Goal: Register for event/course

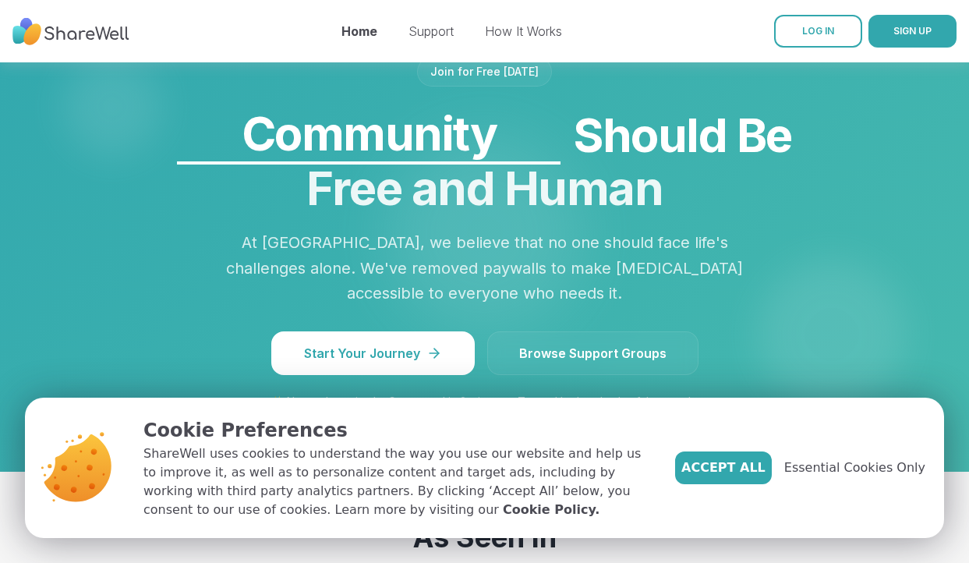
scroll to position [1491, 0]
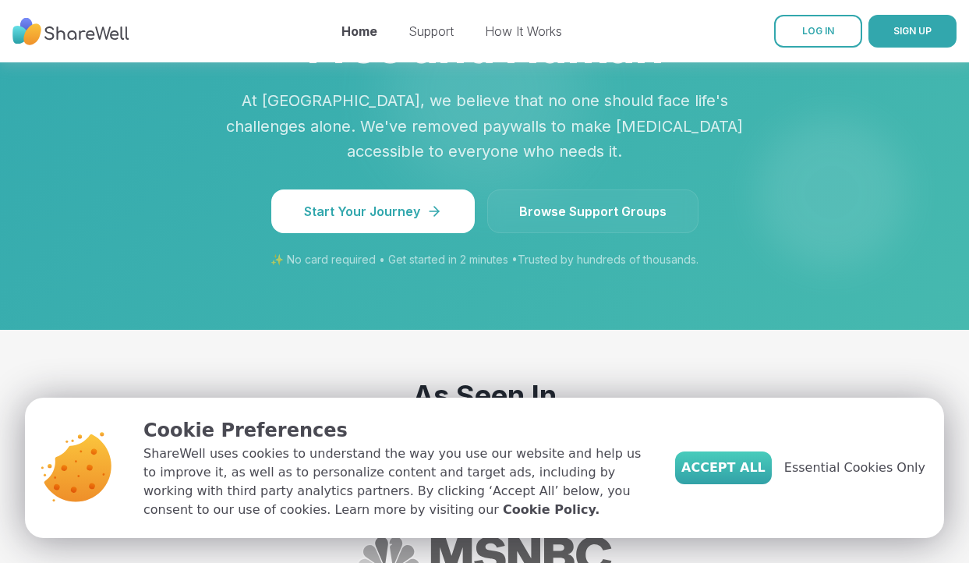
click at [722, 471] on span "Accept All" at bounding box center [723, 467] width 84 height 19
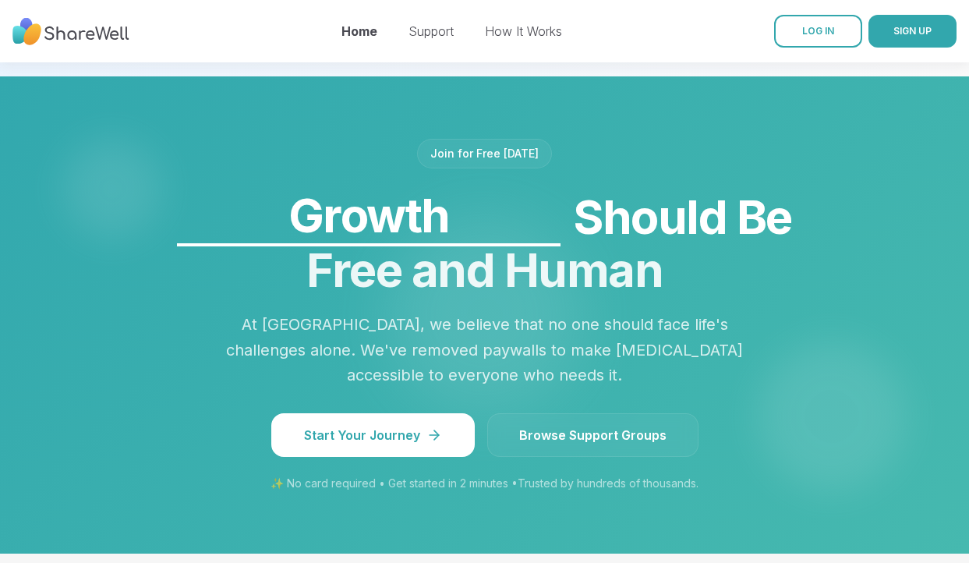
scroll to position [1228, 0]
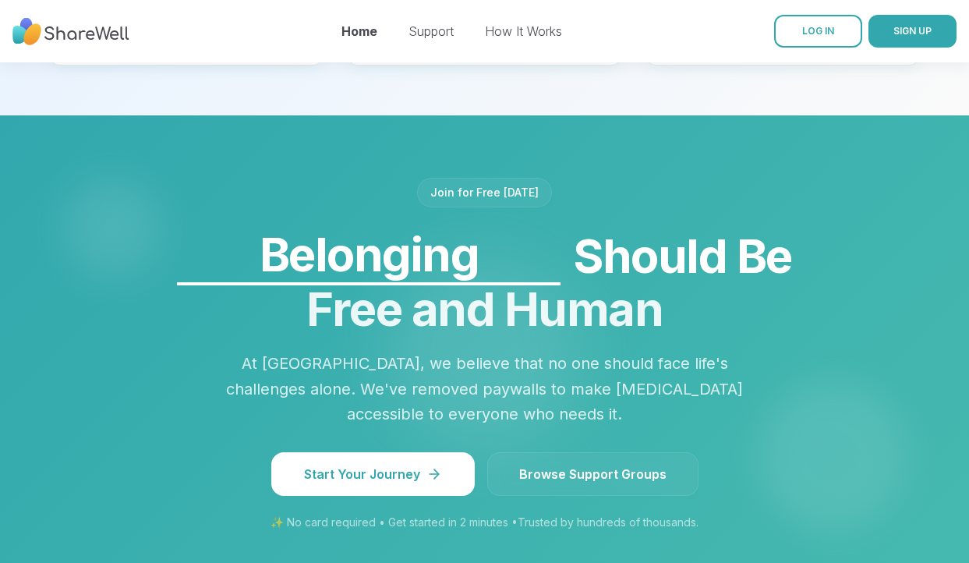
click at [656, 464] on span "Browse Support Groups" at bounding box center [592, 473] width 147 height 19
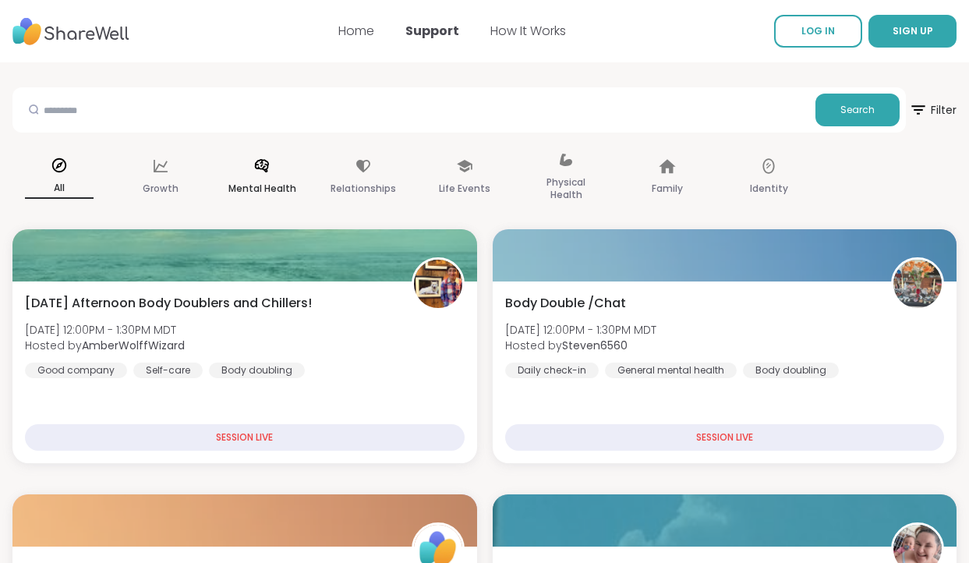
click at [276, 174] on div "Mental Health" at bounding box center [262, 178] width 94 height 78
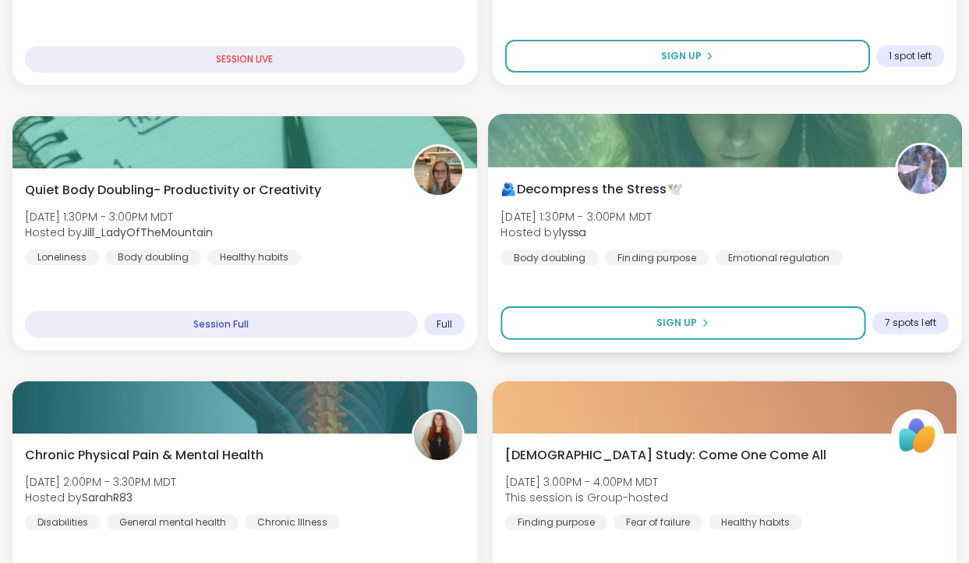
scroll to position [506, 0]
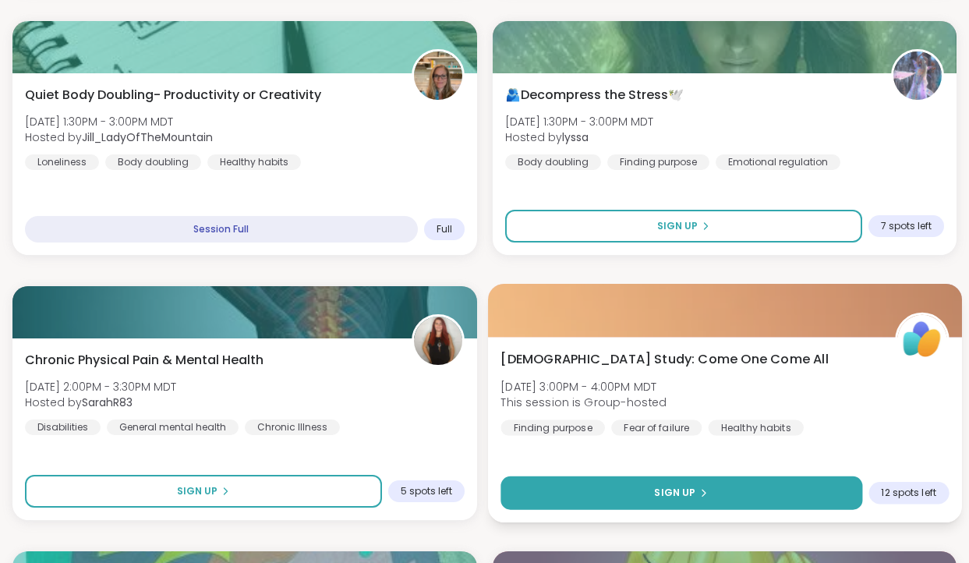
click at [552, 497] on button "Sign Up" at bounding box center [681, 493] width 362 height 34
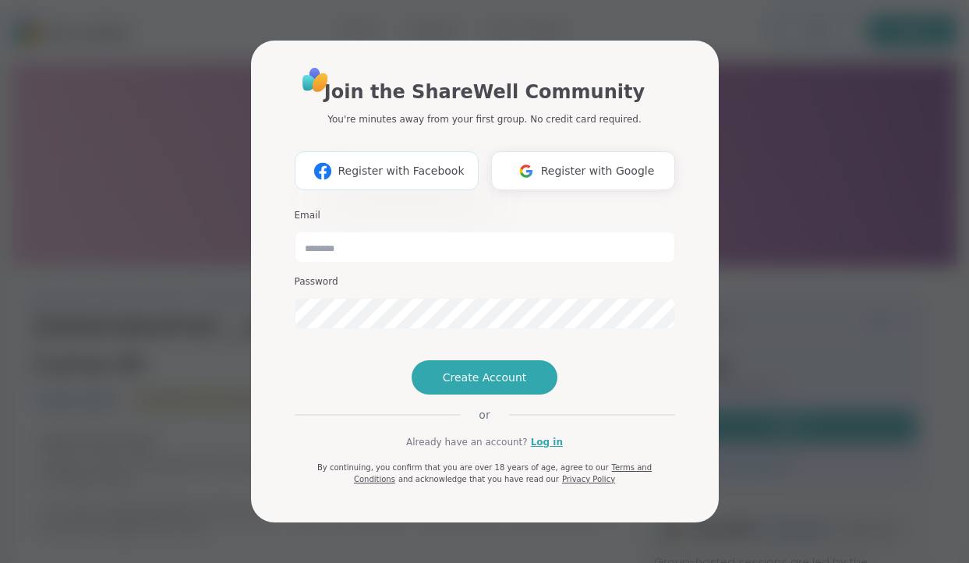
click at [454, 163] on span "Register with Facebook" at bounding box center [400, 171] width 126 height 16
click at [537, 157] on img at bounding box center [526, 171] width 30 height 29
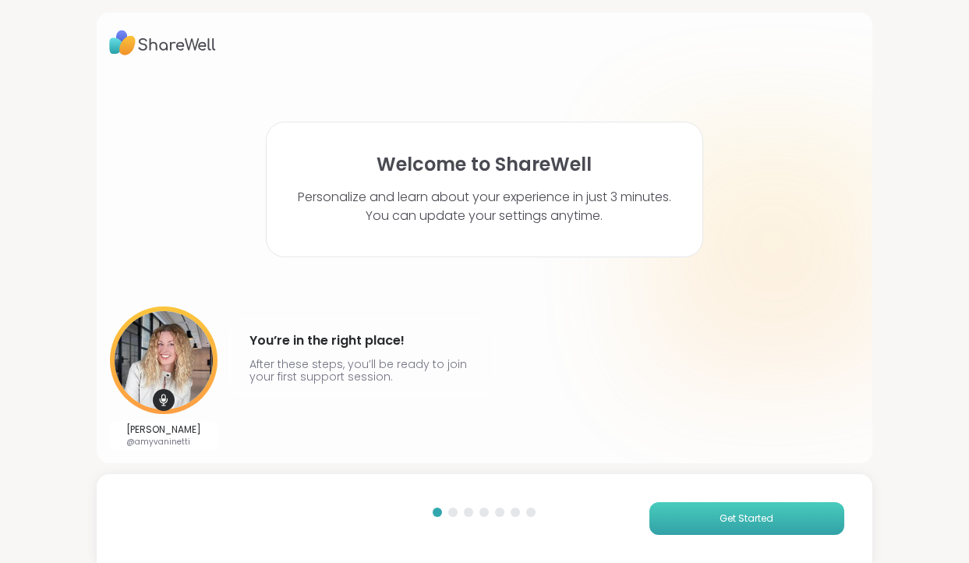
click at [669, 517] on button "Get Started" at bounding box center [746, 518] width 195 height 33
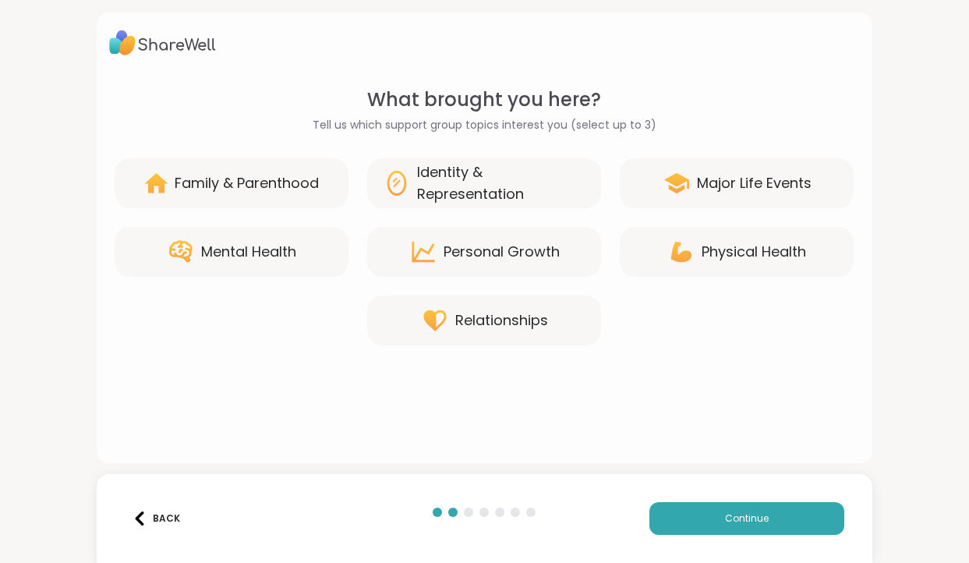
click at [306, 259] on div "Mental Health" at bounding box center [232, 252] width 234 height 50
click at [563, 304] on div "Relationships" at bounding box center [484, 320] width 234 height 50
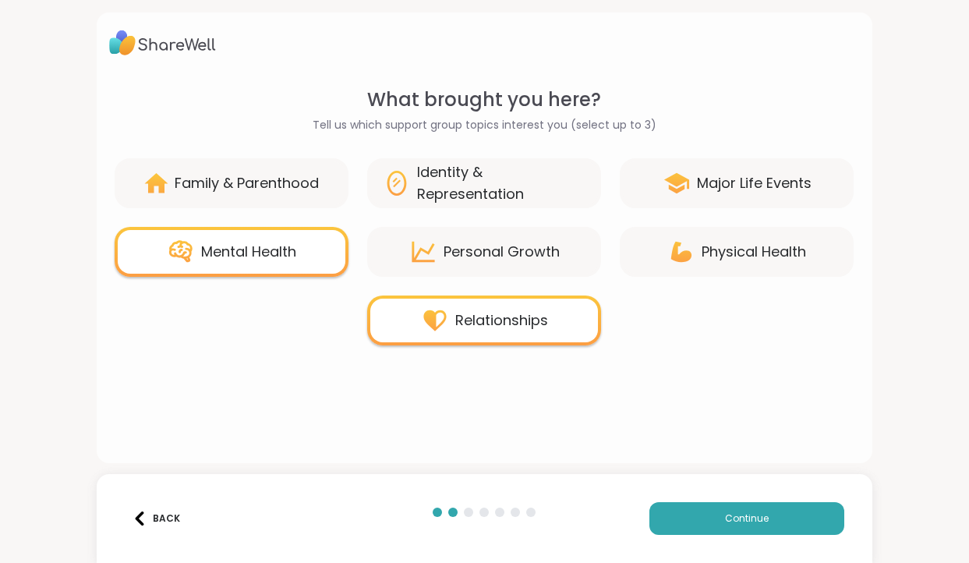
click at [556, 261] on div "Personal Growth" at bounding box center [501, 252] width 116 height 22
click at [535, 238] on div "Personal Growth" at bounding box center [484, 252] width 234 height 50
click at [686, 510] on button "Continue" at bounding box center [746, 518] width 195 height 33
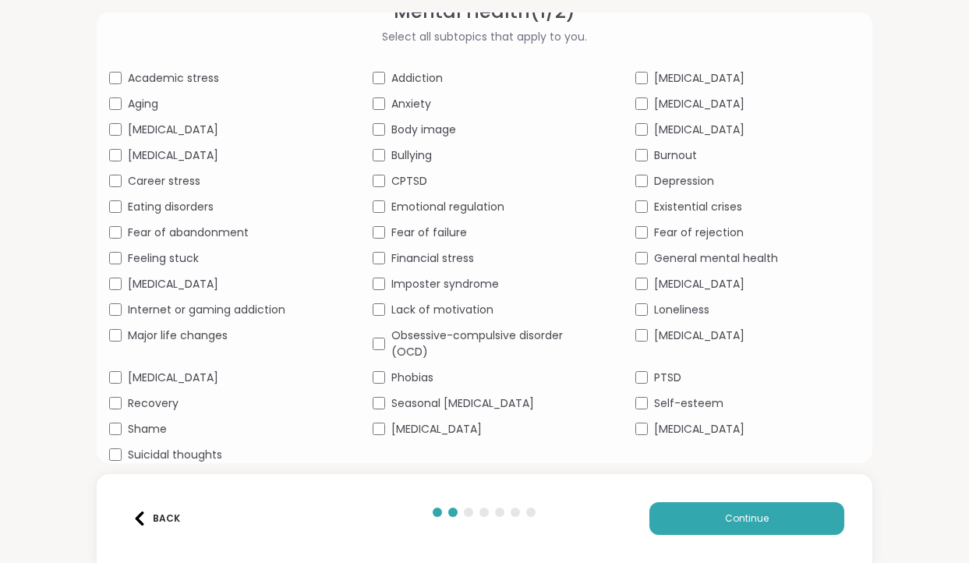
click at [648, 185] on div "Depression" at bounding box center [747, 181] width 224 height 16
click at [122, 453] on div "Suicidal thoughts" at bounding box center [221, 455] width 224 height 16
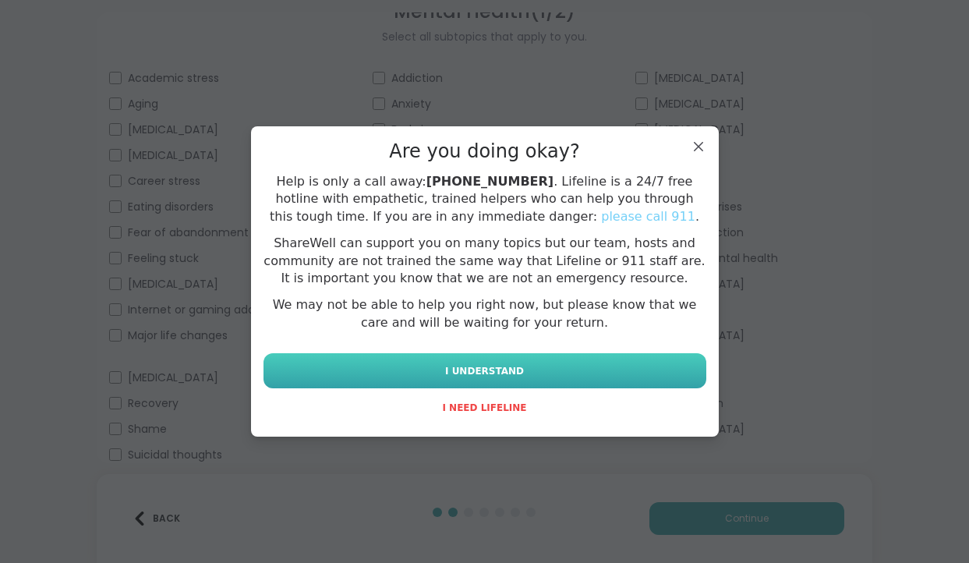
click at [507, 372] on span "I UNDERSTAND" at bounding box center [484, 371] width 79 height 14
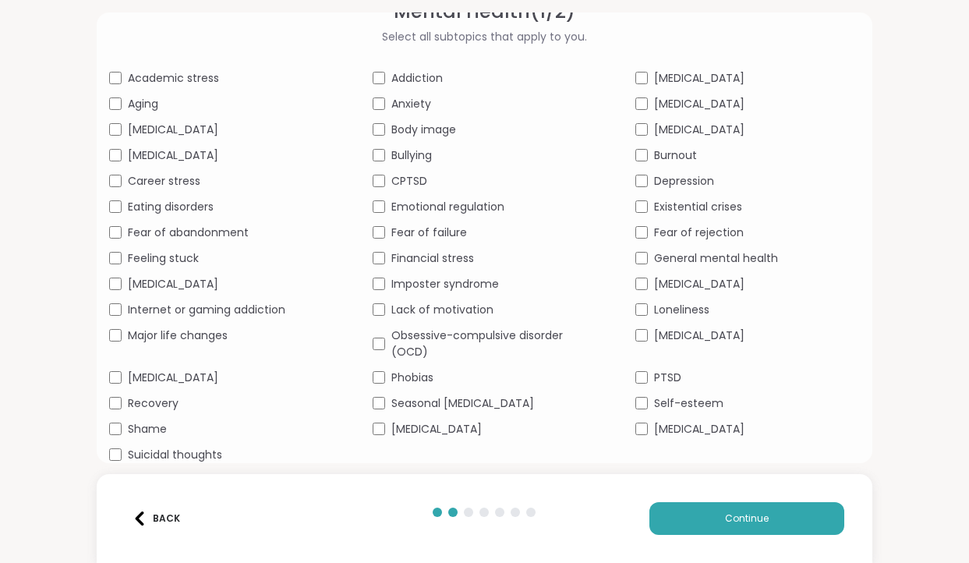
scroll to position [88, 0]
click at [684, 520] on button "Continue" at bounding box center [746, 518] width 195 height 33
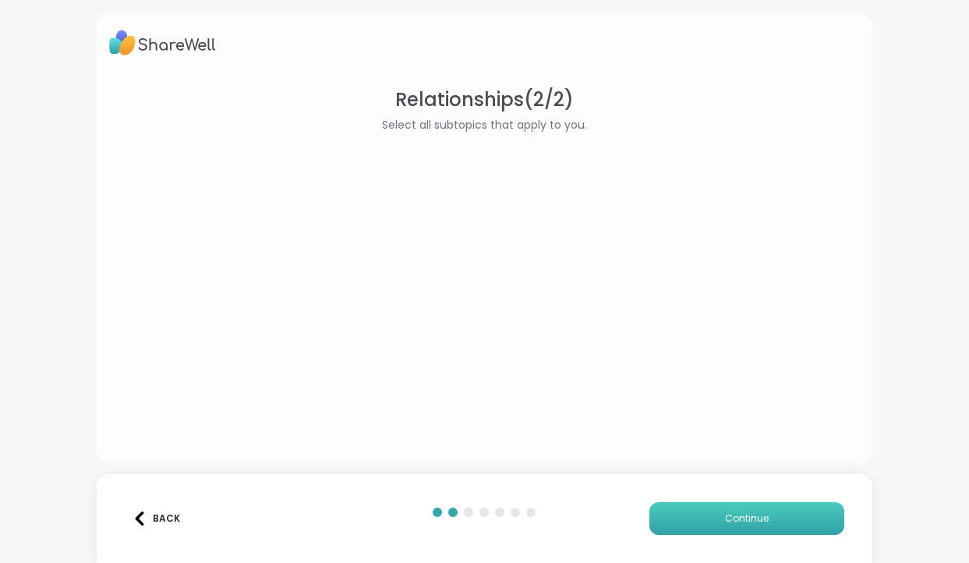
scroll to position [0, 0]
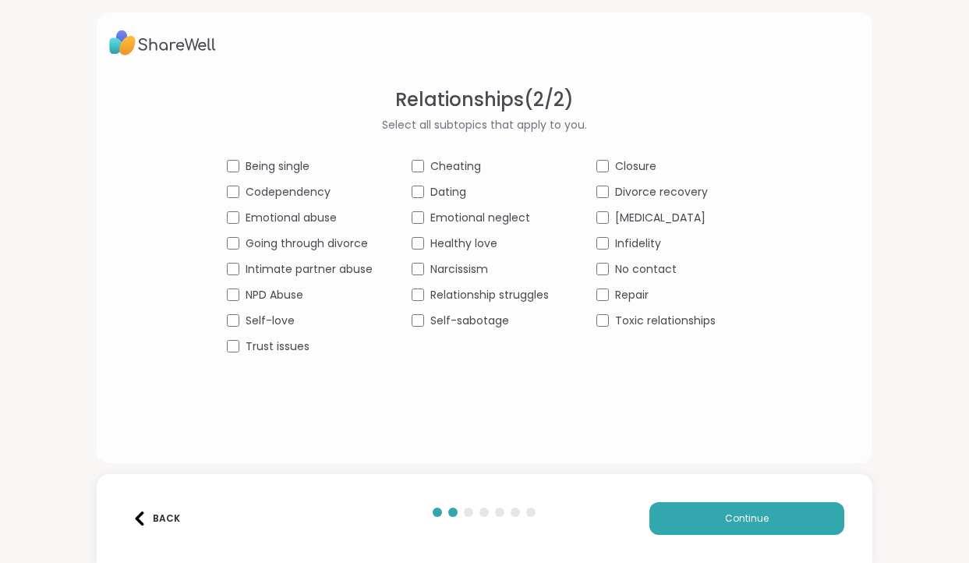
click at [426, 326] on div "Self-sabotage" at bounding box center [485, 321] width 146 height 16
click at [702, 513] on button "Continue" at bounding box center [746, 518] width 195 height 33
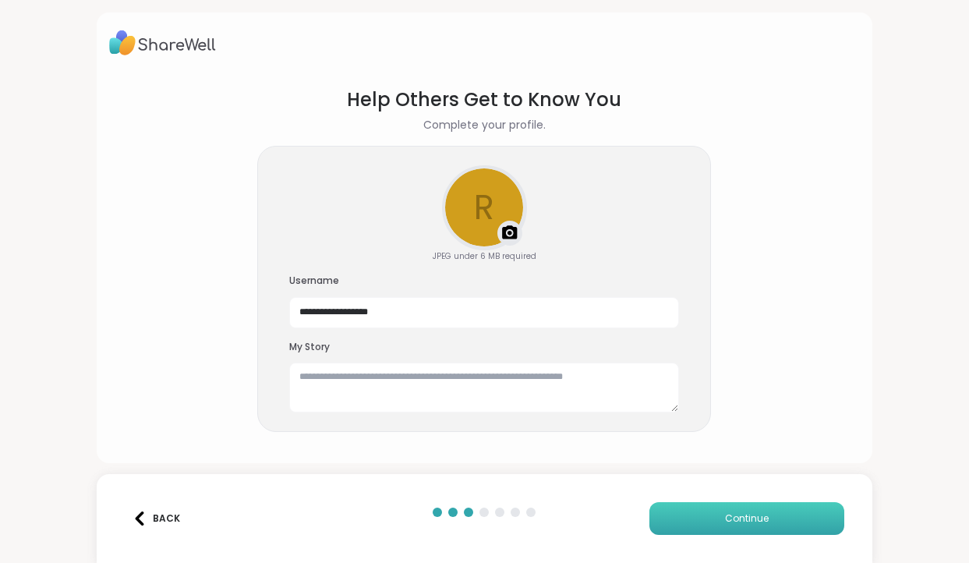
click at [721, 517] on button "Continue" at bounding box center [746, 518] width 195 height 33
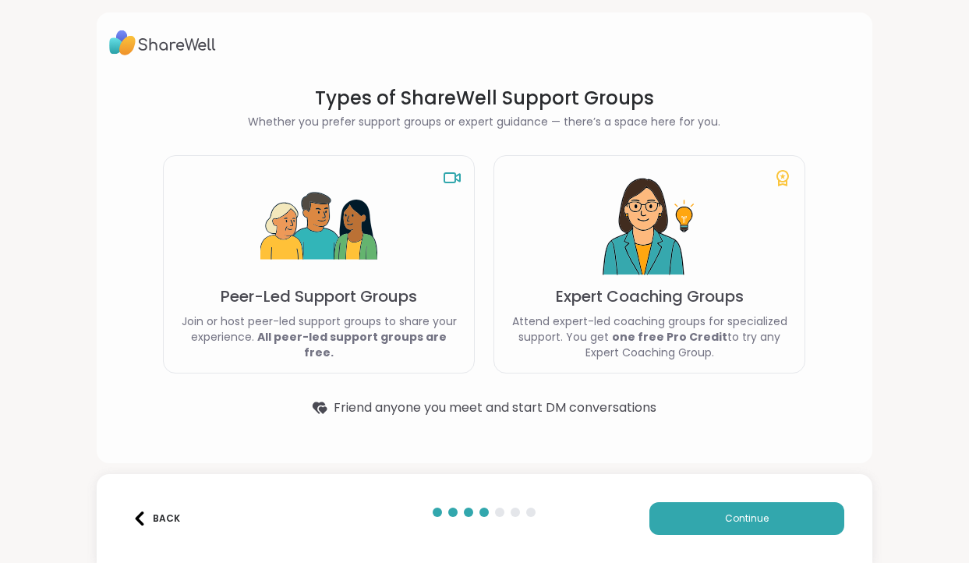
click at [347, 240] on img at bounding box center [318, 226] width 117 height 117
click at [701, 517] on button "Continue" at bounding box center [746, 518] width 195 height 33
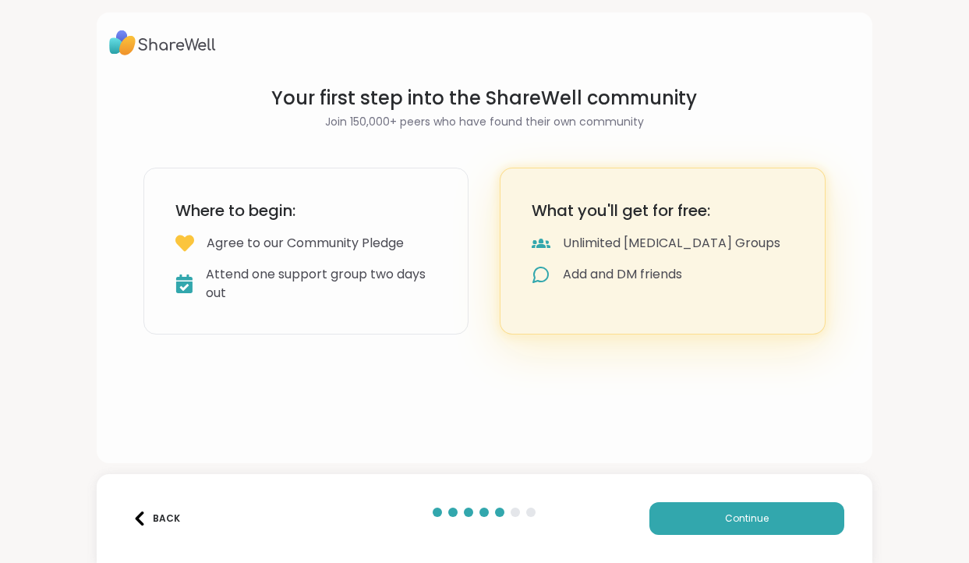
click at [366, 281] on div "Attend one support group two days out" at bounding box center [321, 283] width 231 height 37
click at [701, 525] on button "Continue" at bounding box center [746, 518] width 195 height 33
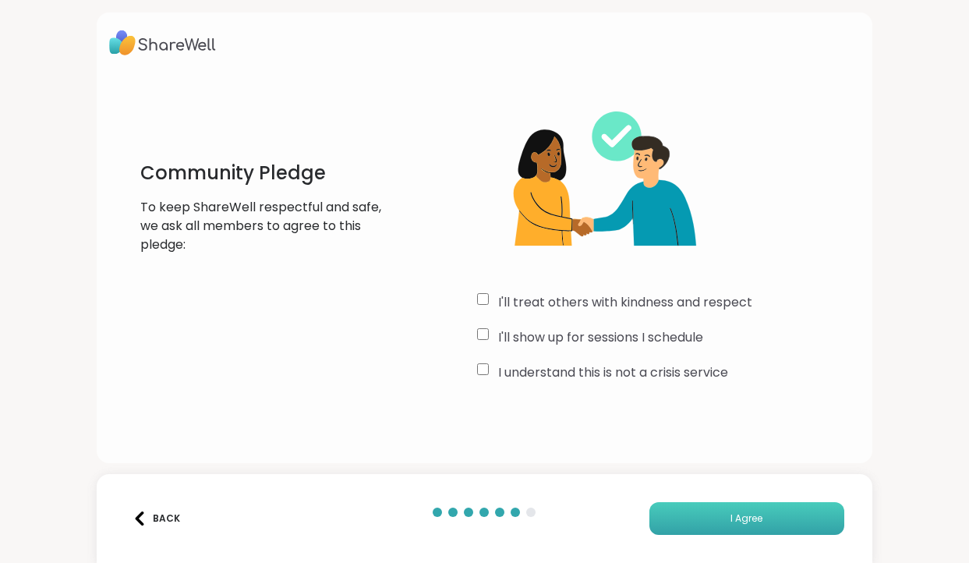
click at [702, 521] on button "I Agree" at bounding box center [746, 518] width 195 height 33
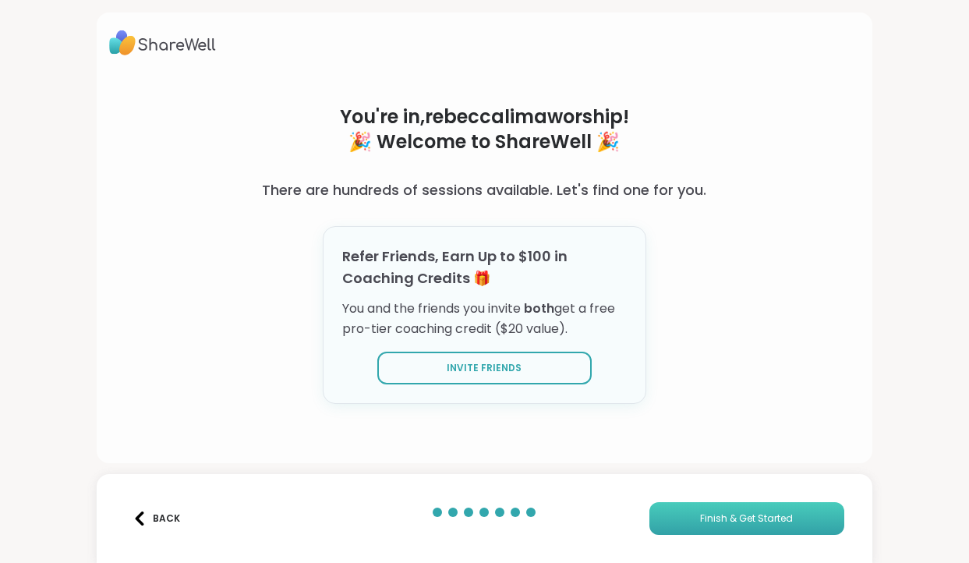
click at [736, 521] on span "Finish & Get Started" at bounding box center [746, 518] width 93 height 14
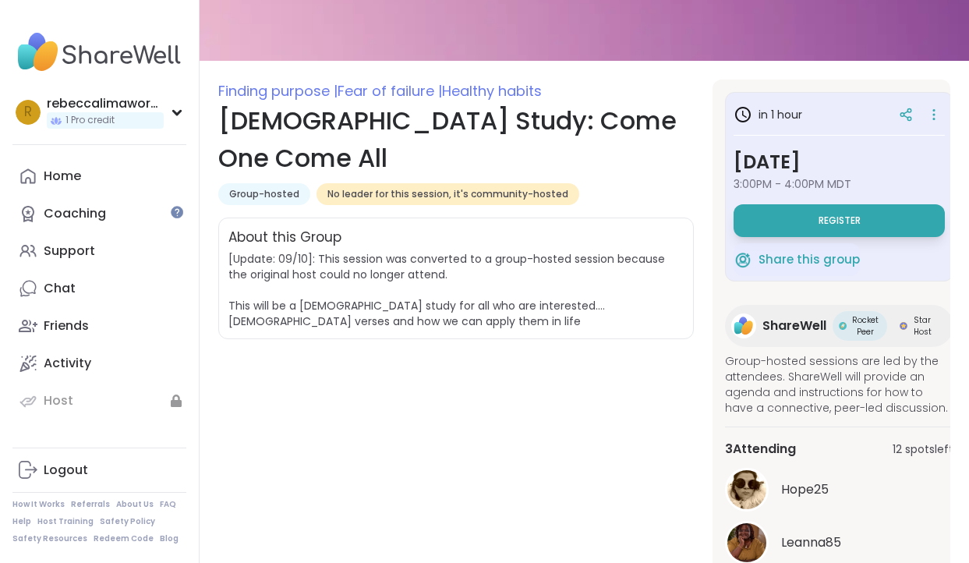
scroll to position [141, 0]
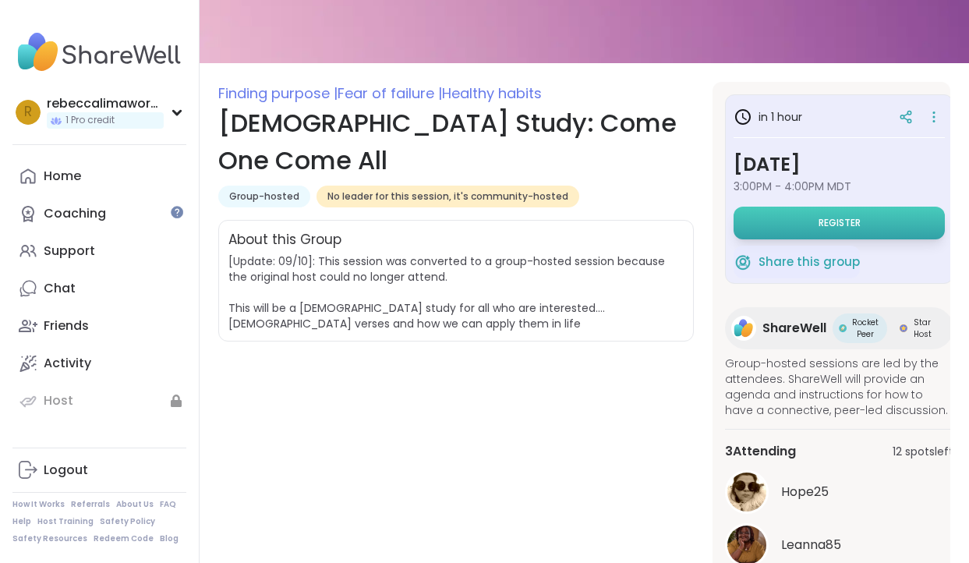
click at [789, 233] on button "Register" at bounding box center [838, 223] width 211 height 33
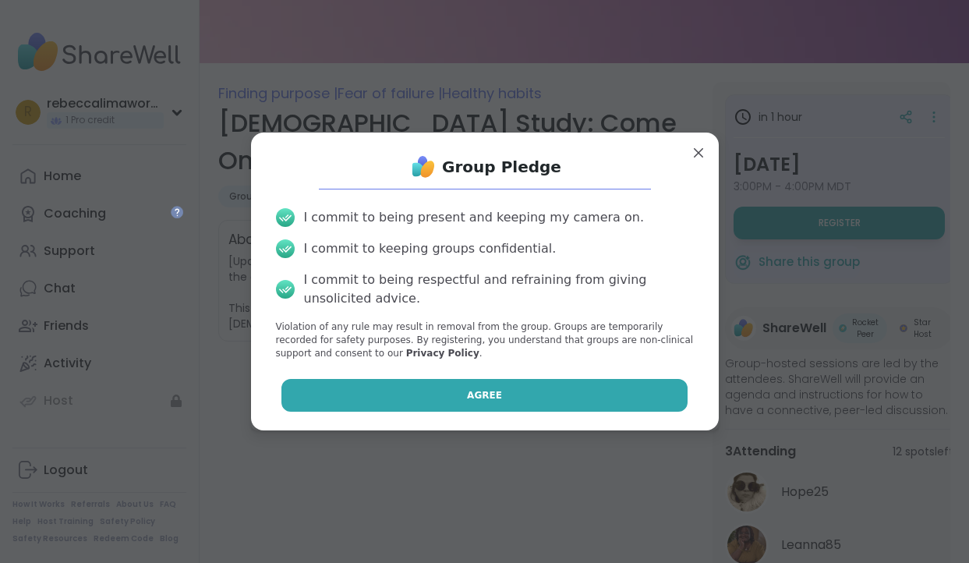
click at [468, 390] on span "Agree" at bounding box center [484, 395] width 35 height 14
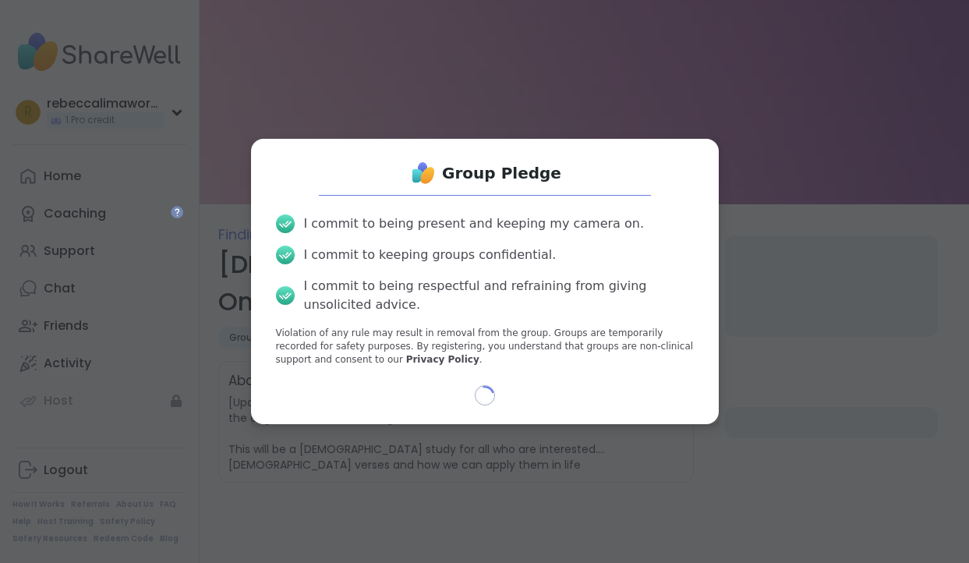
select select "**"
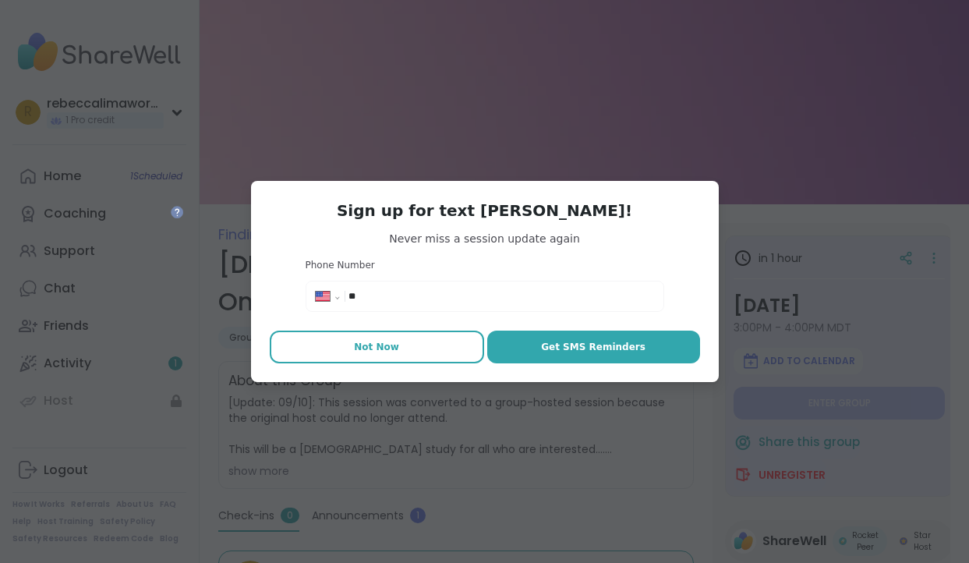
click at [319, 343] on button "Not Now" at bounding box center [377, 346] width 214 height 33
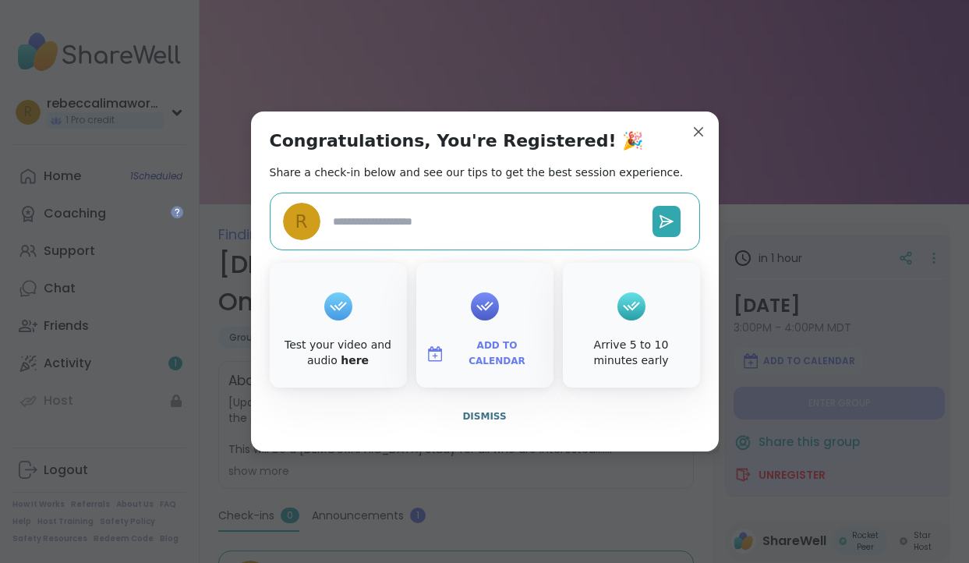
click at [442, 220] on textarea at bounding box center [487, 221] width 320 height 29
click at [453, 348] on span "Add to Calendar" at bounding box center [497, 353] width 94 height 30
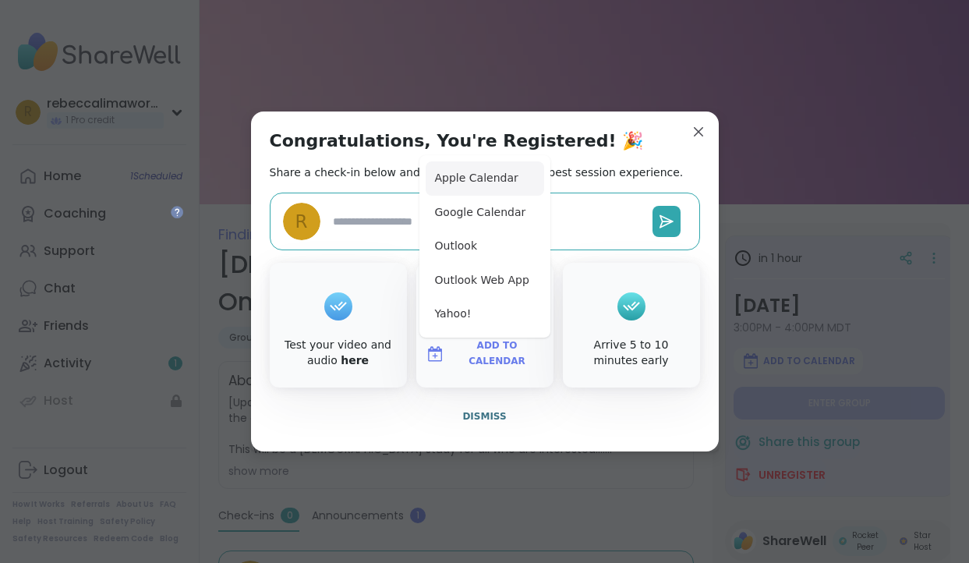
click at [460, 188] on button "Apple Calendar" at bounding box center [485, 178] width 118 height 34
click at [464, 181] on button "Apple Calendar" at bounding box center [485, 178] width 118 height 34
click at [487, 413] on span "Dismiss" at bounding box center [484, 416] width 44 height 11
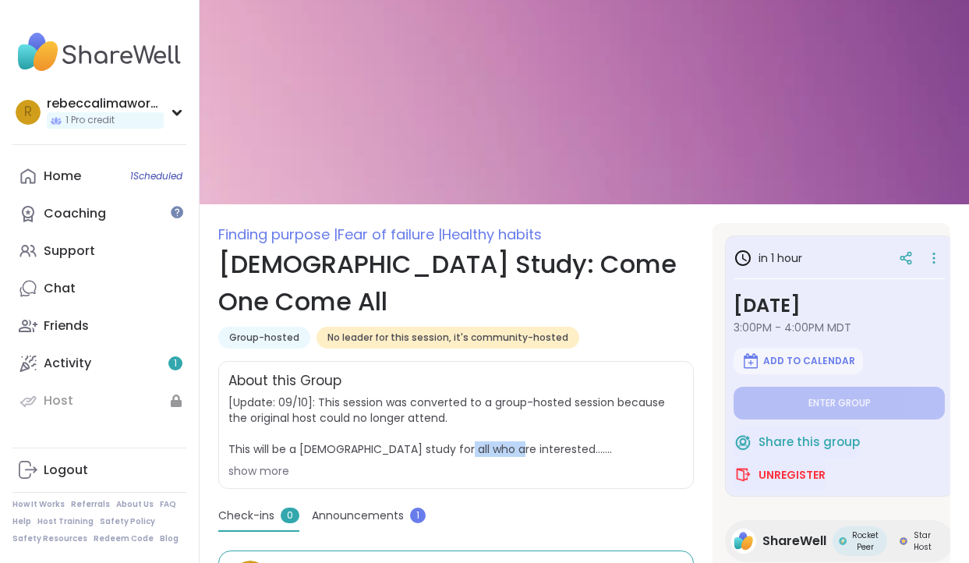
click at [487, 413] on span "[Update: 09/10]: This session was converted to a group-hosted session because t…" at bounding box center [455, 425] width 455 height 62
click at [685, 440] on div "About this Group [Update: 09/10]: This session was converted to a group-hosted …" at bounding box center [455, 425] width 475 height 128
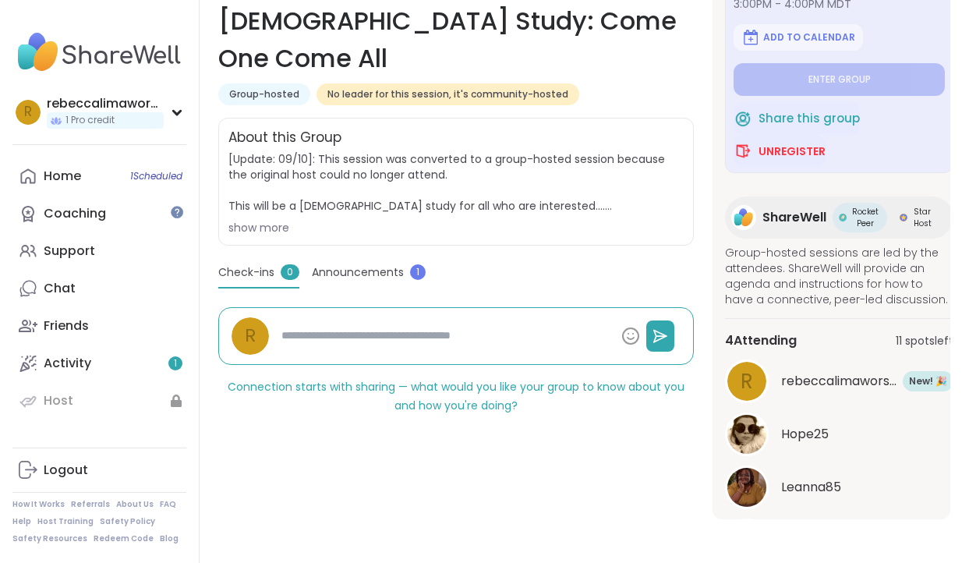
scroll to position [82, 0]
click at [178, 112] on icon at bounding box center [176, 113] width 7 height 4
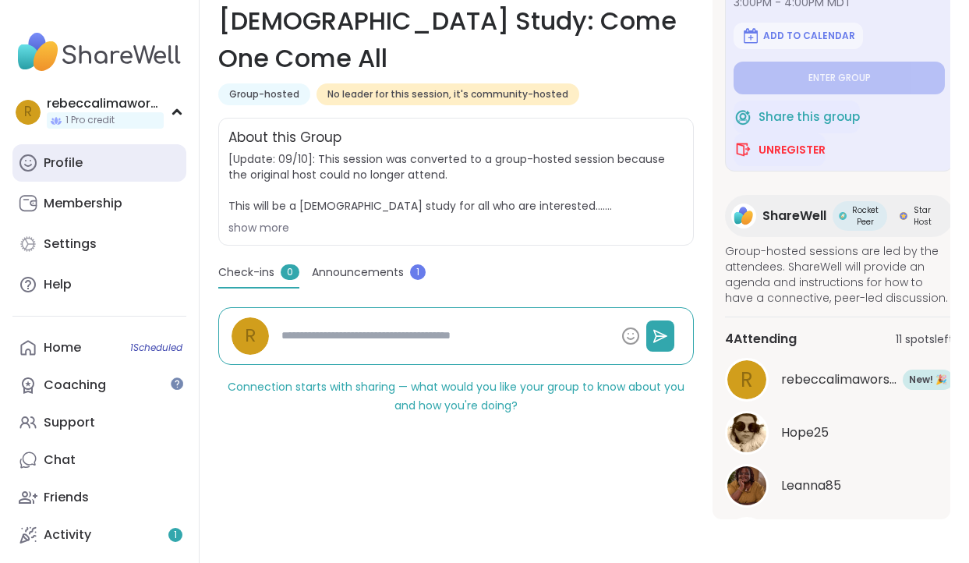
click at [90, 174] on link "Profile" at bounding box center [99, 162] width 174 height 37
type textarea "*"
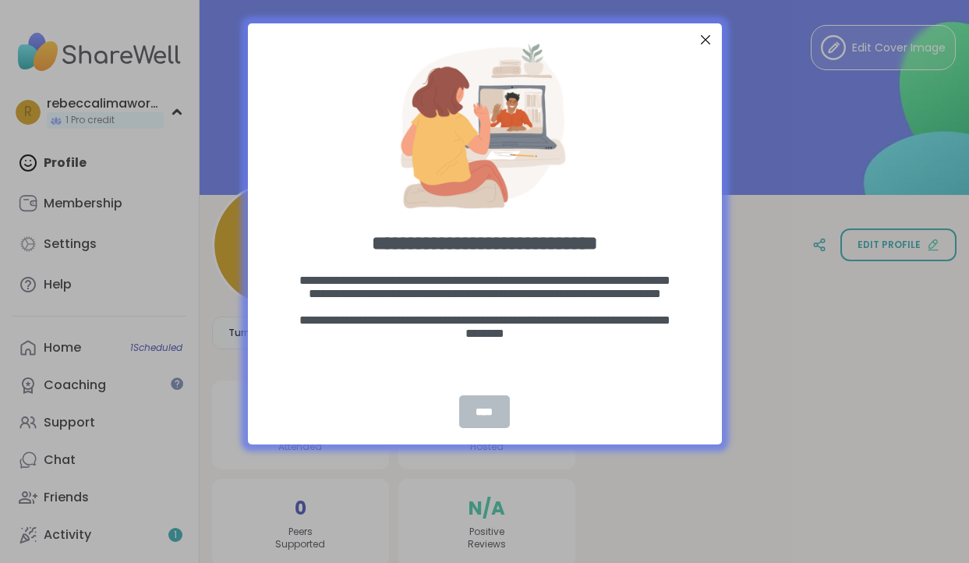
click at [481, 412] on div "****" at bounding box center [484, 411] width 51 height 33
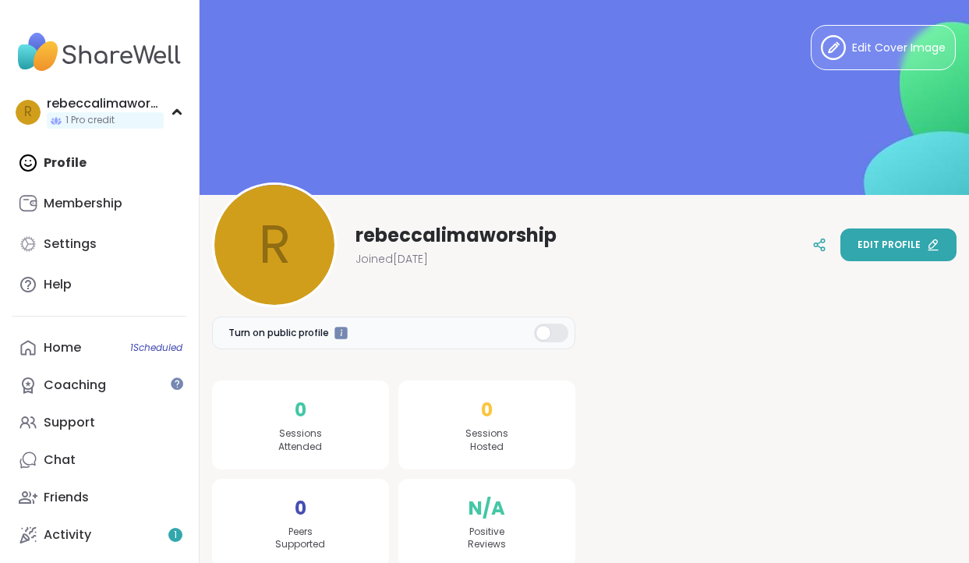
click at [888, 254] on button "Edit profile" at bounding box center [898, 244] width 116 height 33
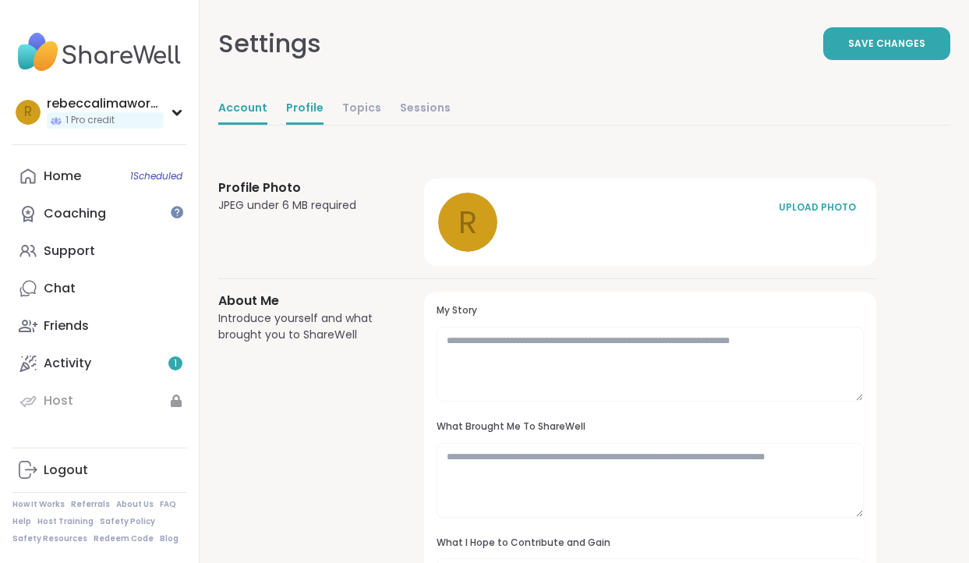
click at [249, 116] on link "Account" at bounding box center [242, 109] width 49 height 31
select select "**"
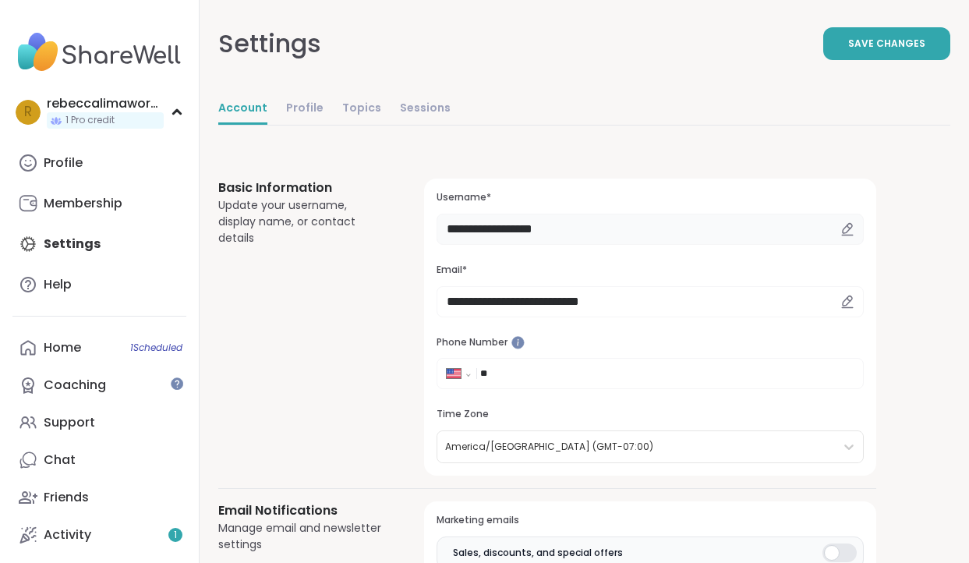
drag, startPoint x: 578, startPoint y: 236, endPoint x: 422, endPoint y: 236, distance: 155.9
click at [415, 259] on div "**********" at bounding box center [547, 326] width 658 height 297
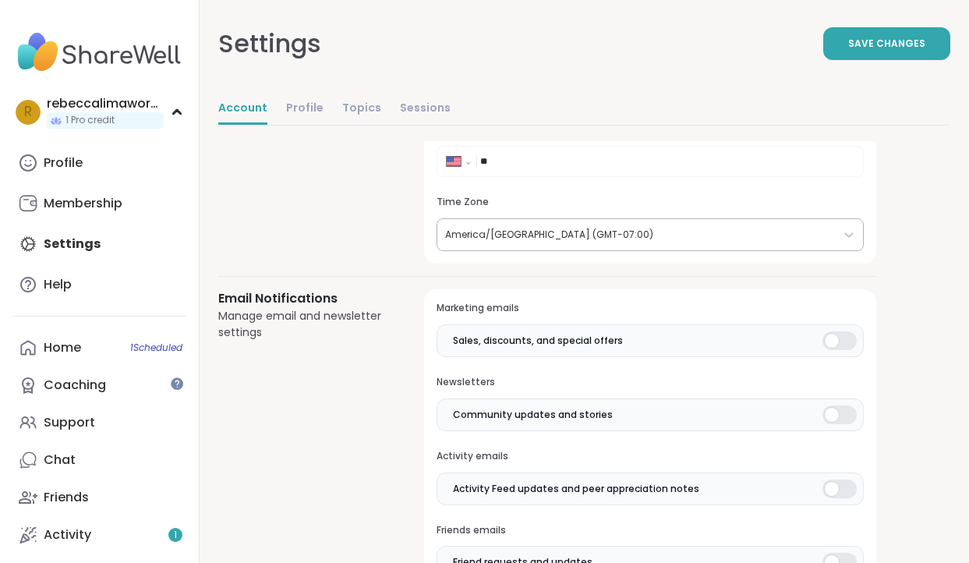
scroll to position [327, 0]
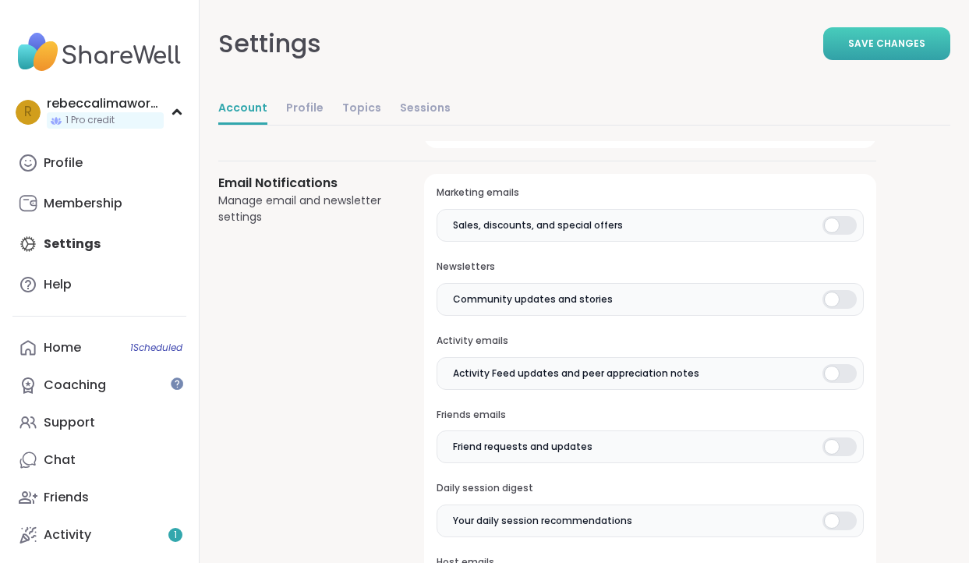
click at [863, 46] on span "Save Changes" at bounding box center [886, 44] width 77 height 14
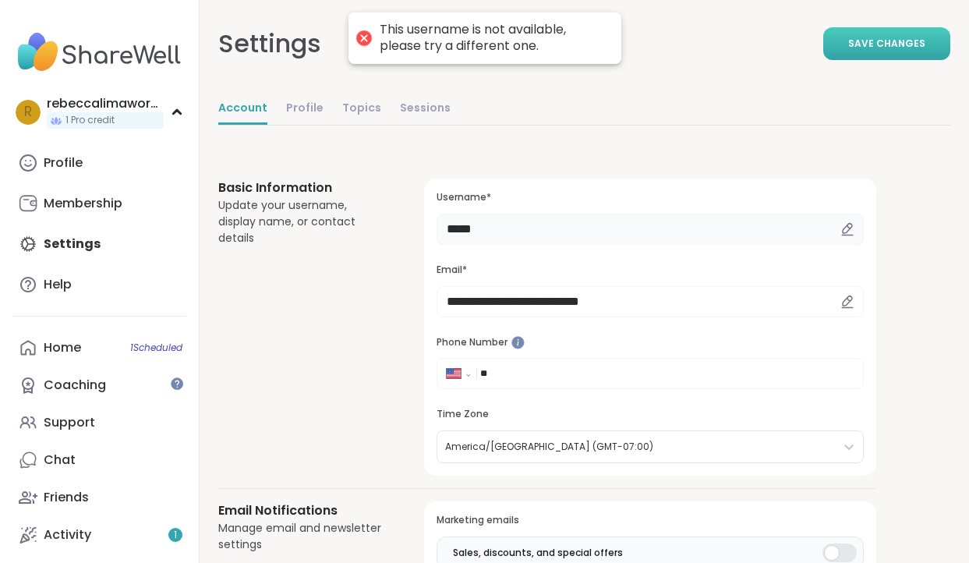
scroll to position [0, 0]
click at [495, 236] on input "*****" at bounding box center [649, 229] width 427 height 31
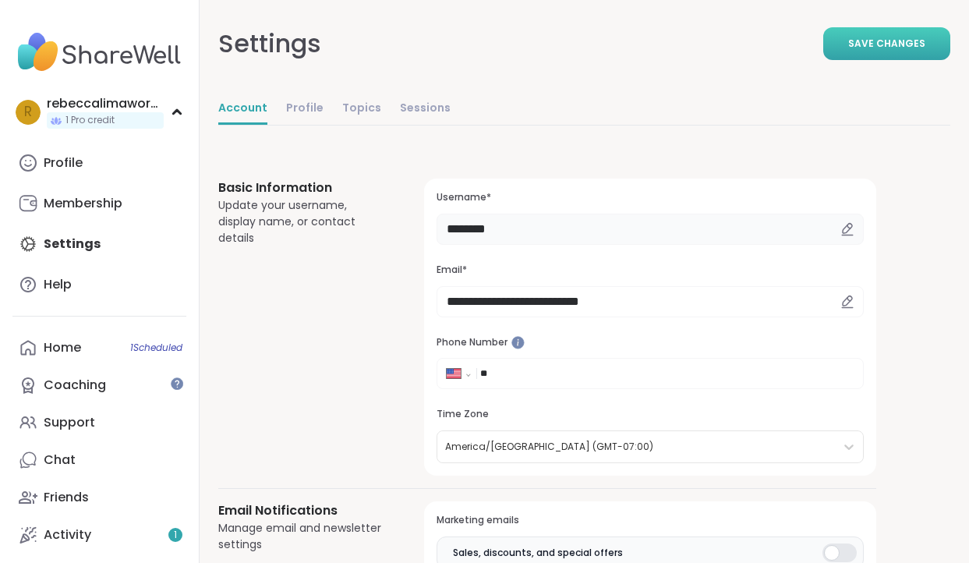
type input "********"
click at [856, 42] on span "Save Changes" at bounding box center [886, 44] width 77 height 14
click at [357, 124] on link "Topics" at bounding box center [361, 109] width 39 height 31
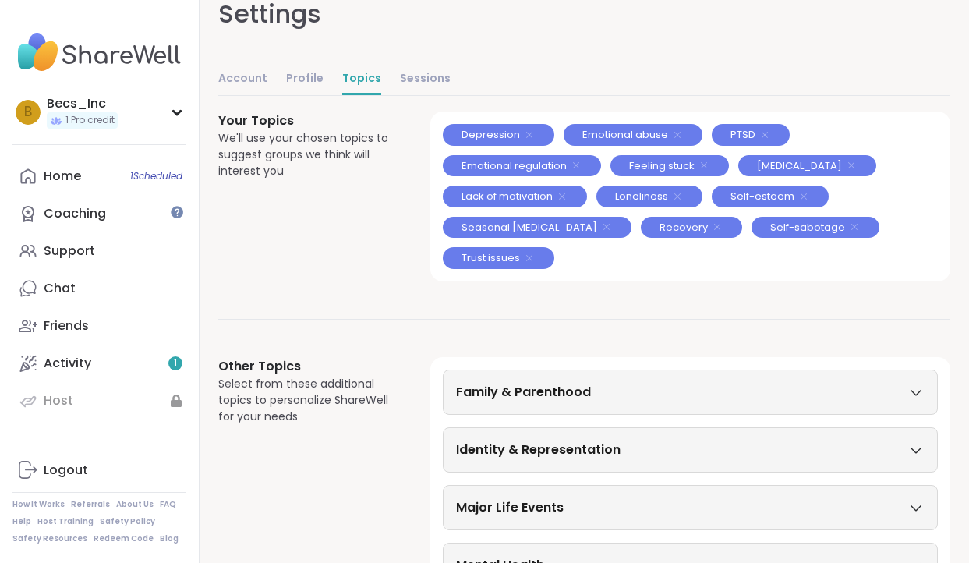
click at [512, 394] on h3 "Family & Parenthood" at bounding box center [523, 392] width 135 height 19
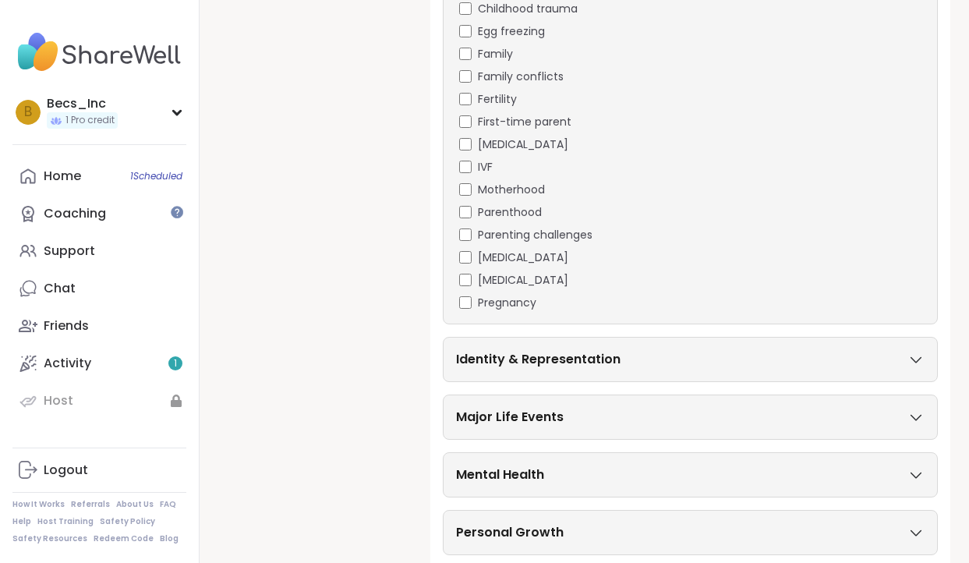
click at [478, 354] on h3 "Identity & Representation" at bounding box center [538, 359] width 164 height 19
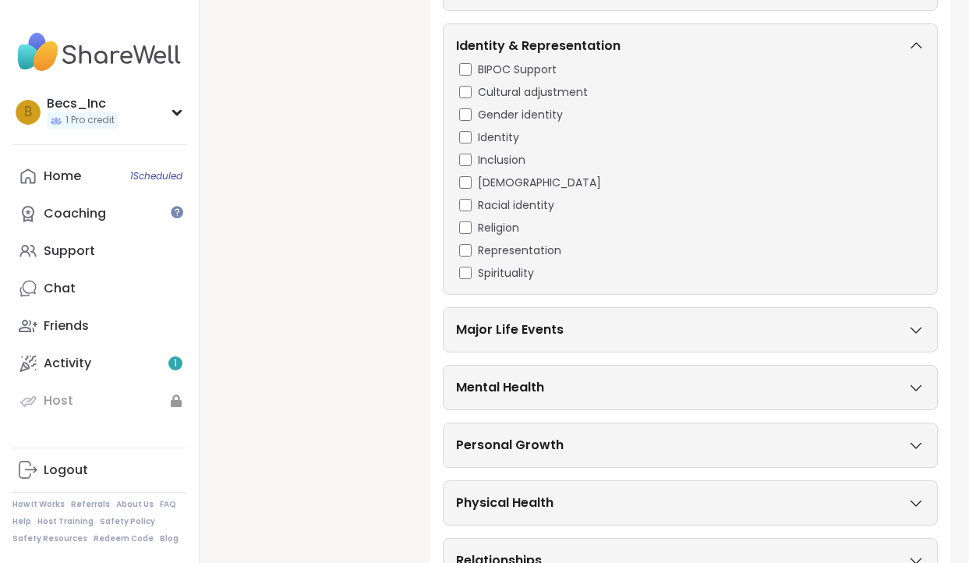
click at [486, 328] on h3 "Major Life Events" at bounding box center [510, 329] width 108 height 19
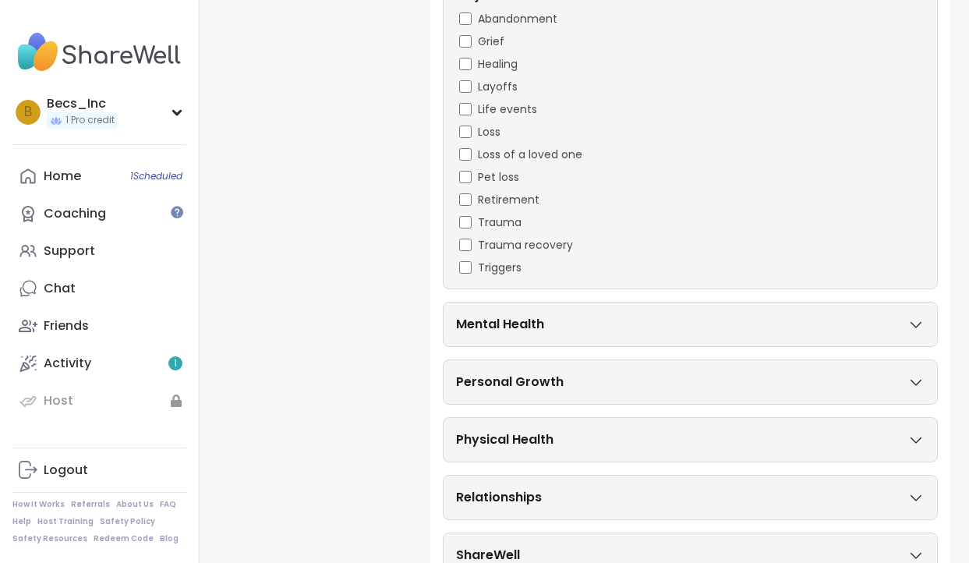
click at [480, 331] on div "Mental Health" at bounding box center [690, 324] width 495 height 45
click at [914, 316] on div "Mental Health" at bounding box center [690, 324] width 468 height 19
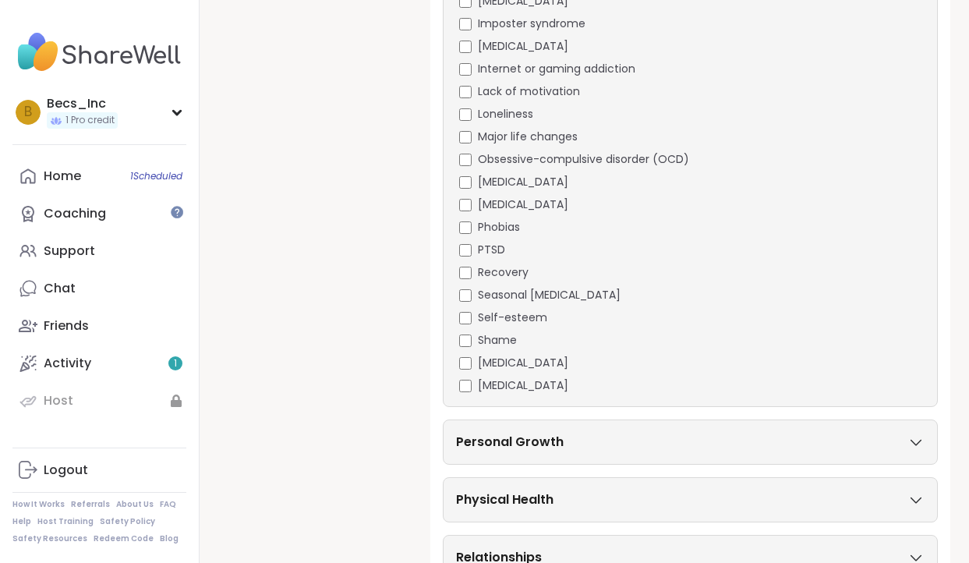
scroll to position [2151, 0]
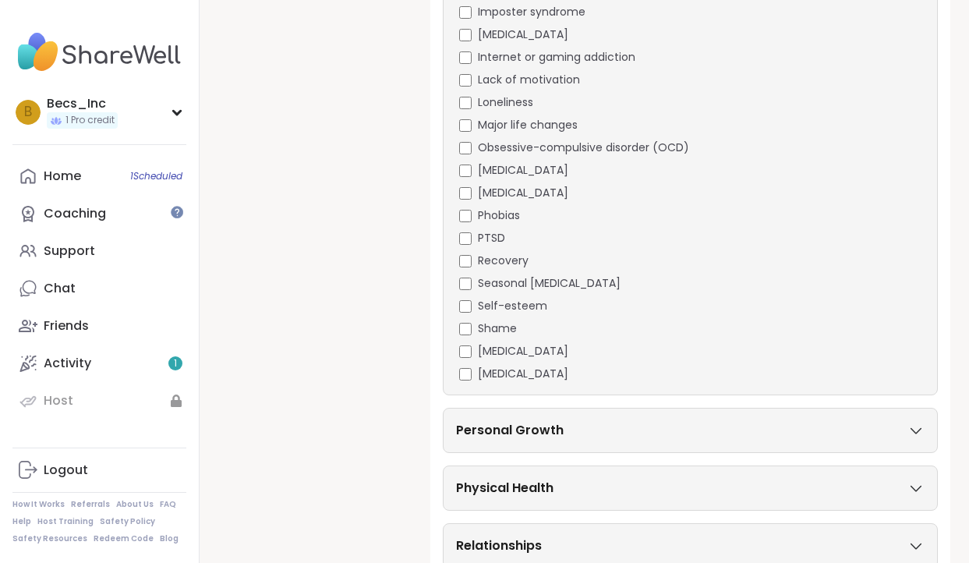
click at [471, 430] on h3 "Personal Growth" at bounding box center [510, 430] width 108 height 19
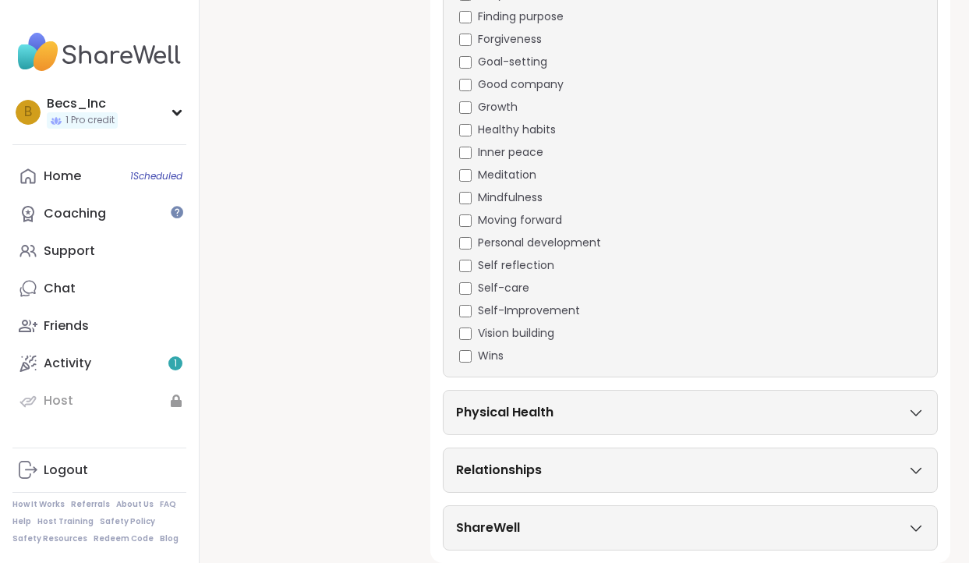
scroll to position [2785, 0]
click at [508, 405] on h3 "Physical Health" at bounding box center [504, 412] width 97 height 19
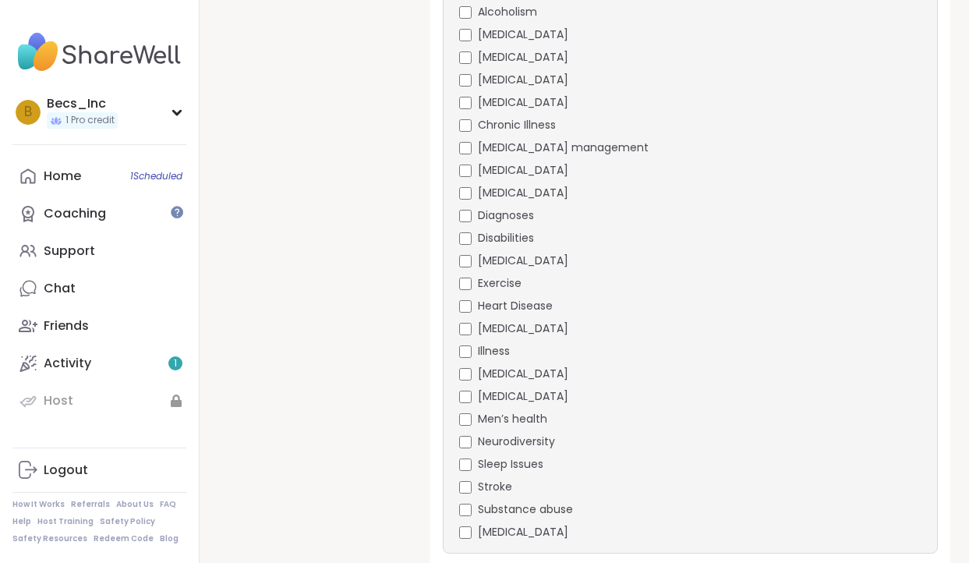
scroll to position [3184, 0]
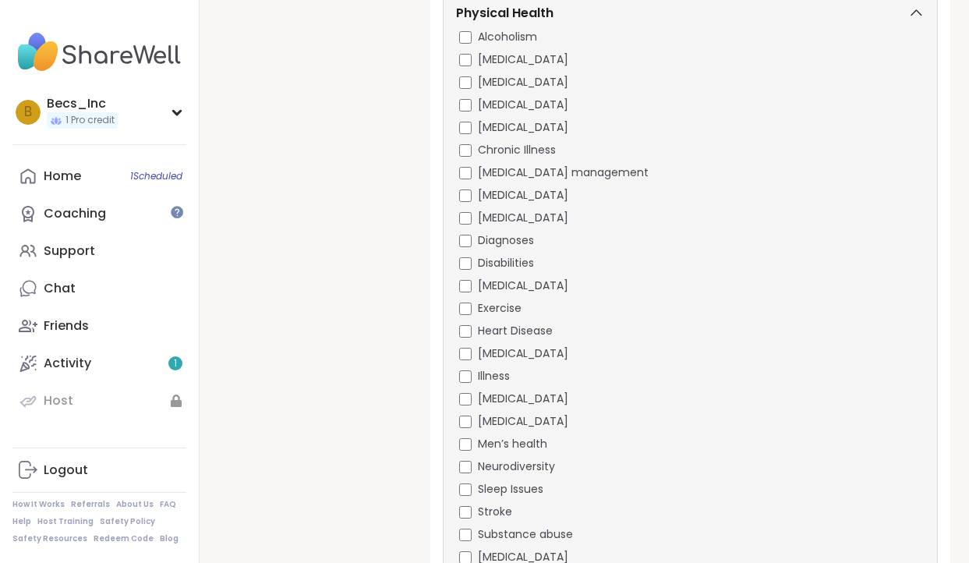
click at [466, 87] on div "[MEDICAL_DATA] [MEDICAL_DATA] [MEDICAL_DATA] [MEDICAL_DATA] [MEDICAL_DATA] Chro…" at bounding box center [690, 297] width 468 height 536
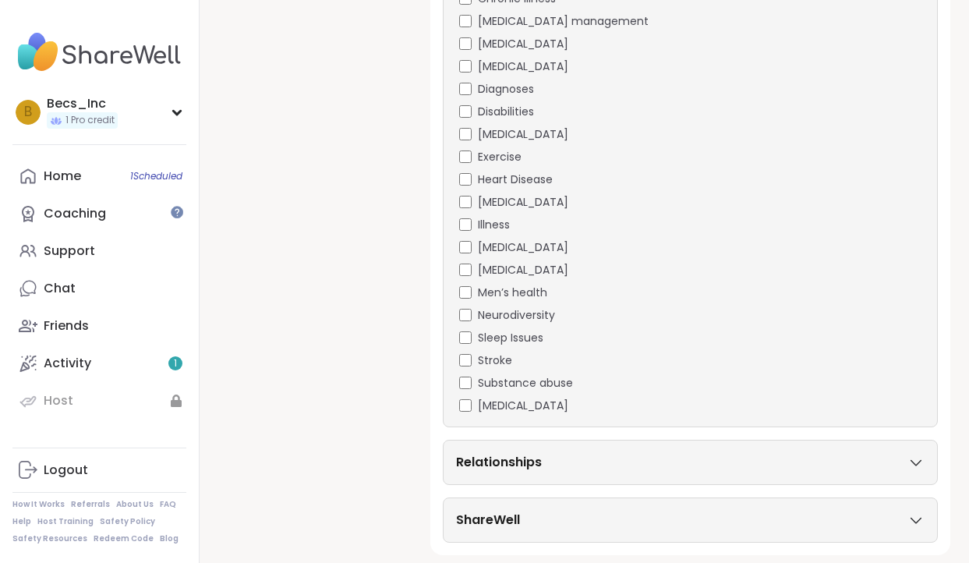
scroll to position [3368, 0]
click at [487, 466] on h3 "Relationships" at bounding box center [499, 461] width 86 height 19
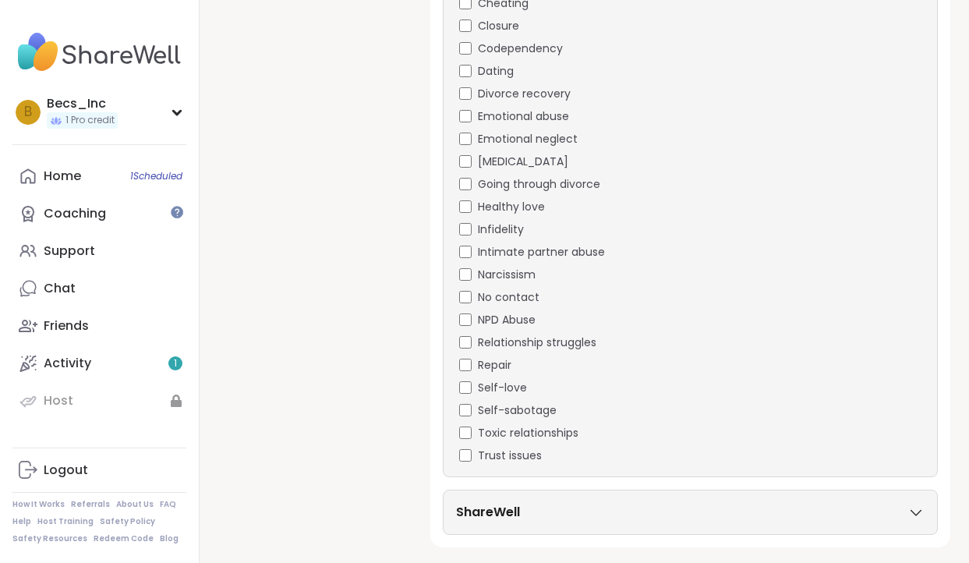
scroll to position [3871, 0]
click at [488, 499] on div "ShareWell" at bounding box center [690, 512] width 495 height 45
click at [904, 513] on div "ShareWell" at bounding box center [690, 512] width 468 height 19
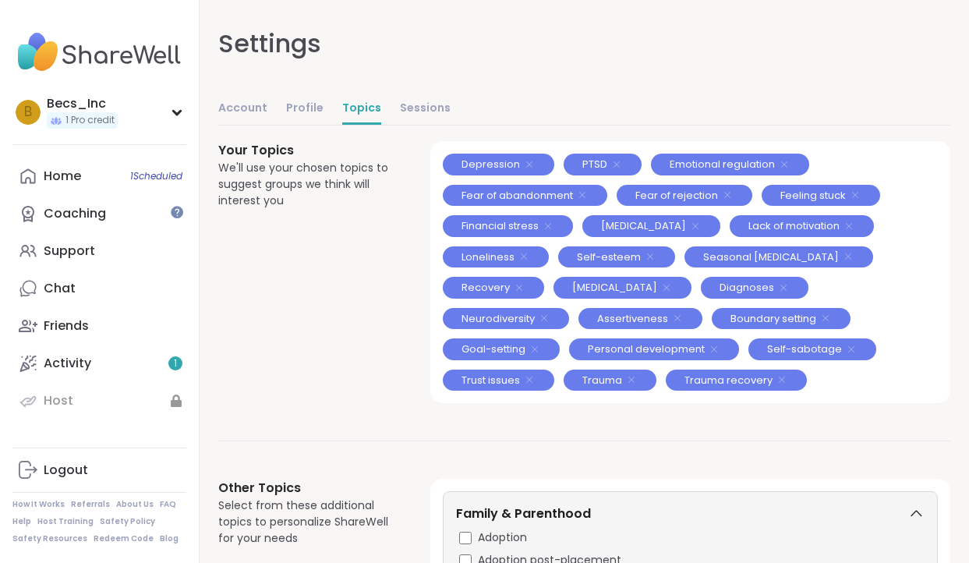
scroll to position [0, 0]
click at [403, 111] on link "Sessions" at bounding box center [425, 109] width 51 height 31
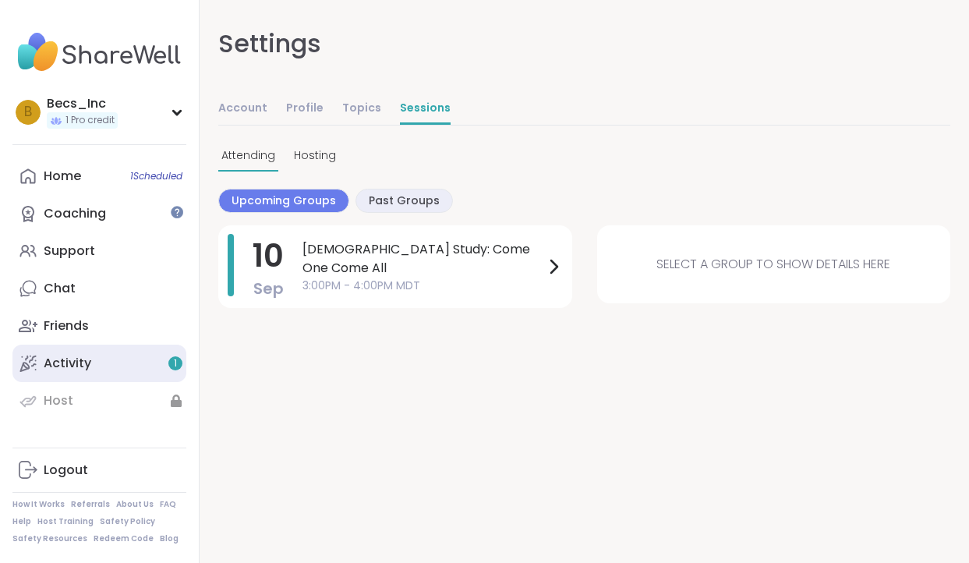
click at [87, 351] on link "Activity 1" at bounding box center [99, 362] width 174 height 37
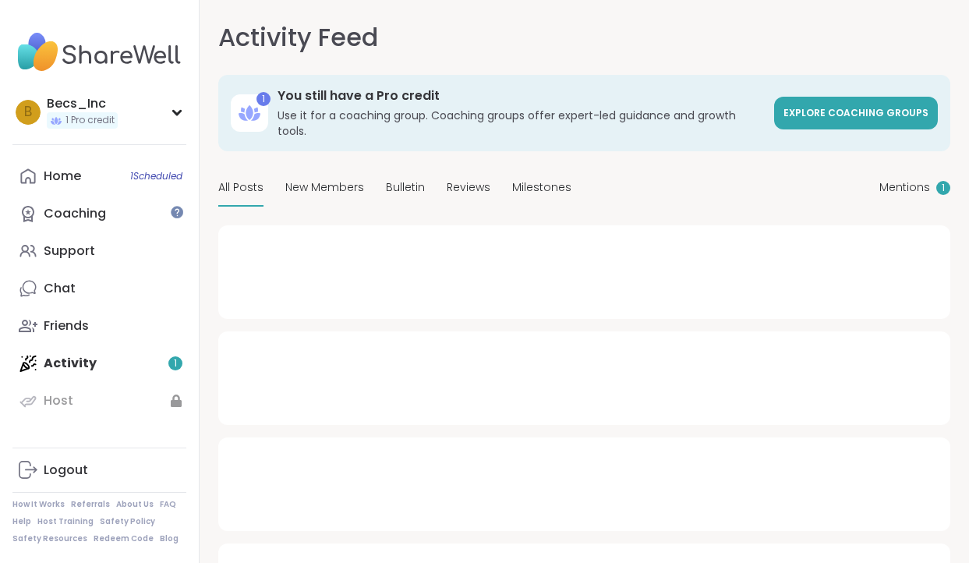
type textarea "*"
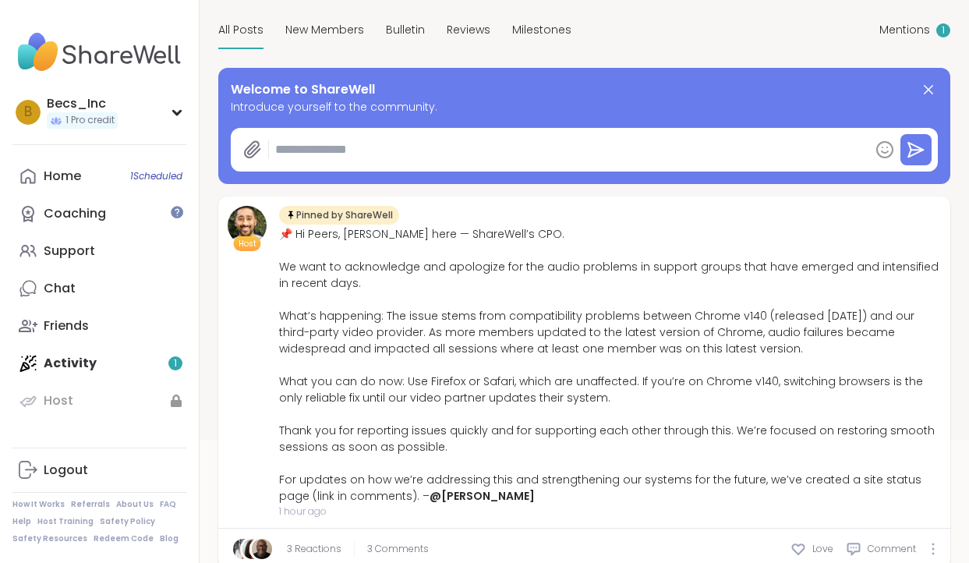
scroll to position [157, 0]
click at [70, 177] on div "Home 1 Scheduled" at bounding box center [62, 176] width 37 height 17
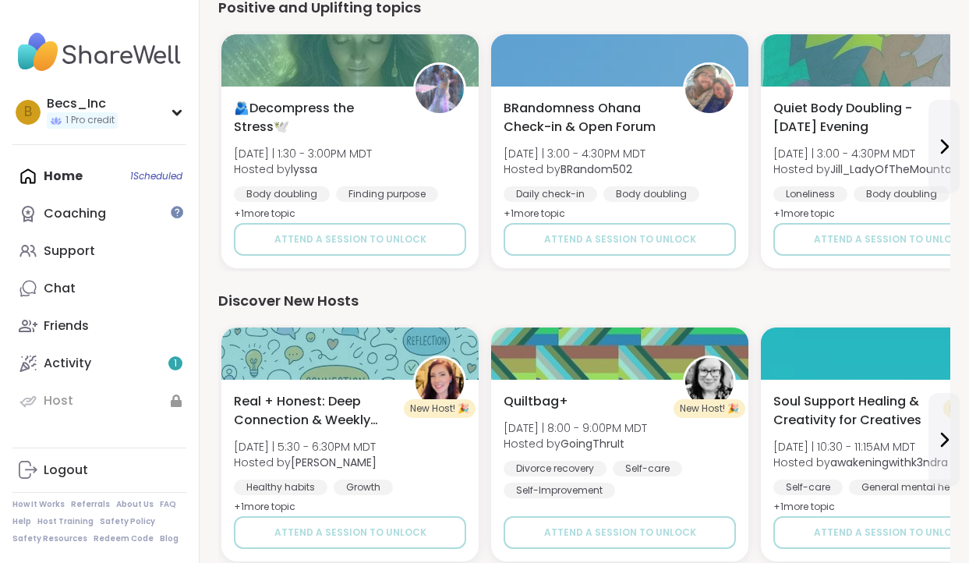
scroll to position [1124, 0]
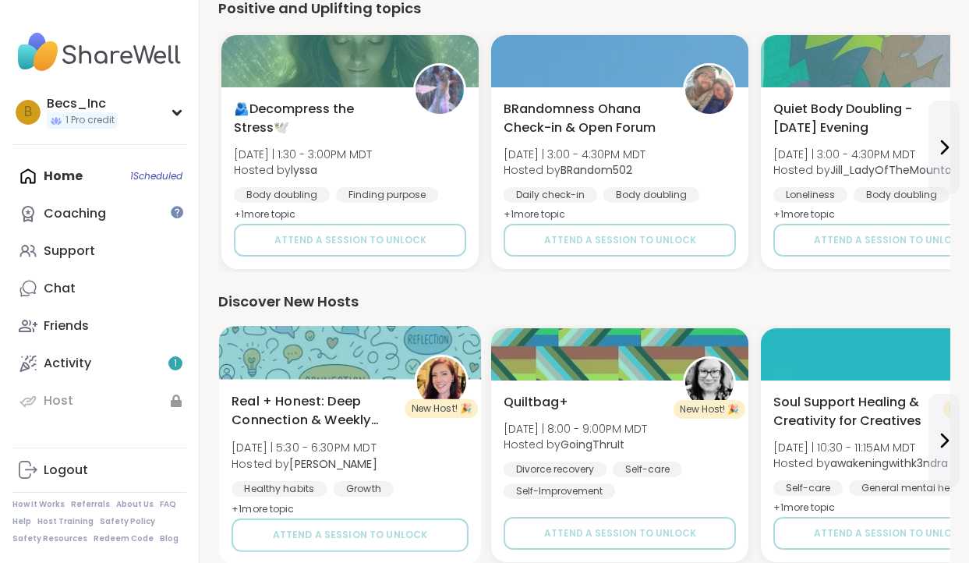
click at [327, 396] on span "Real + Honest: Deep Connection & Weekly Intentions" at bounding box center [313, 411] width 165 height 38
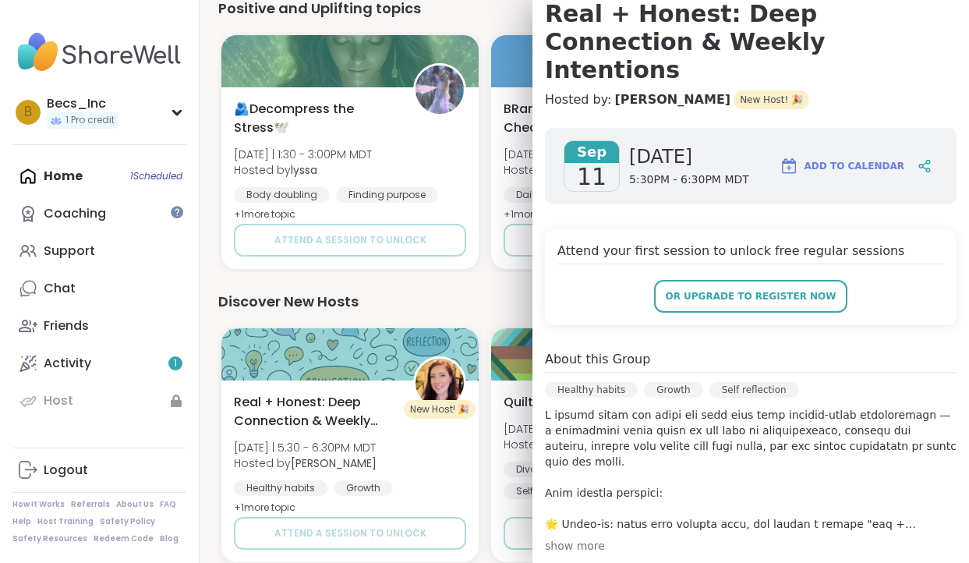
scroll to position [155, 0]
click at [489, 163] on div "🫂Decompress the Stress🕊️ [DATE] | 1:30 - 3:00PM MDT Hosted by lyssa Body doubli…" at bounding box center [584, 152] width 732 height 240
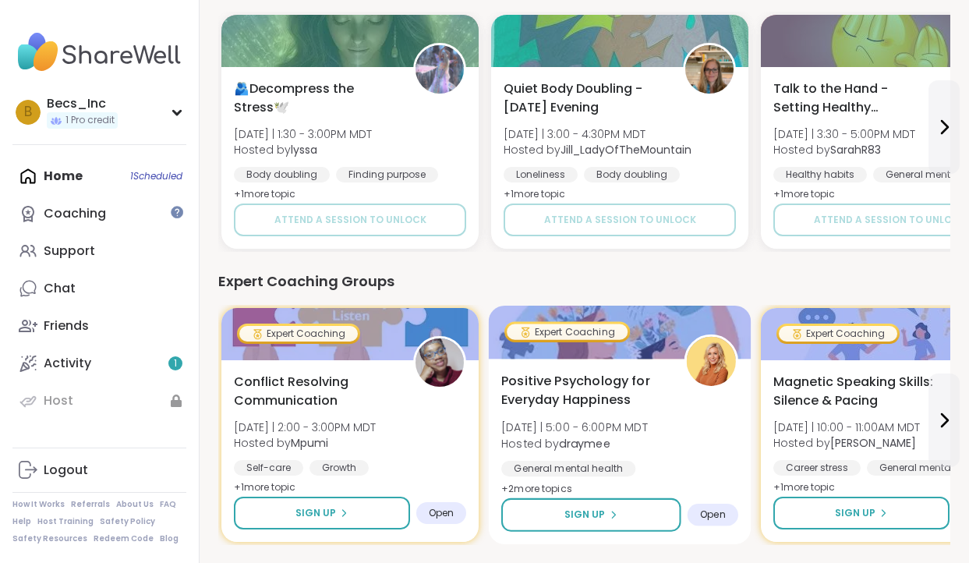
scroll to position [557, 0]
